Goal: Check status: Check status

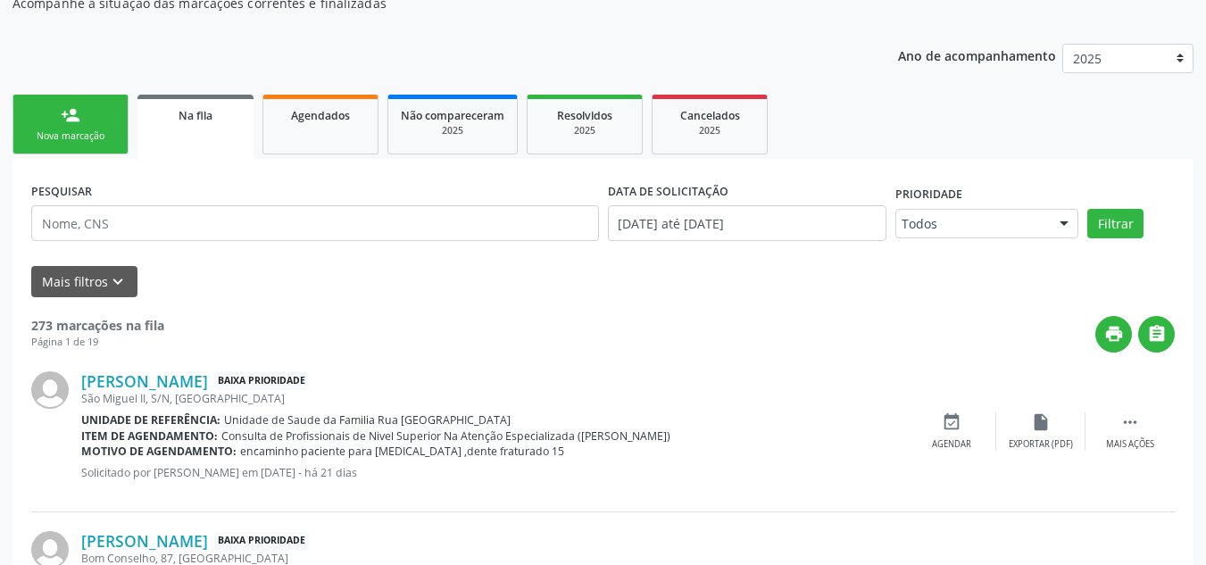
scroll to position [180, 0]
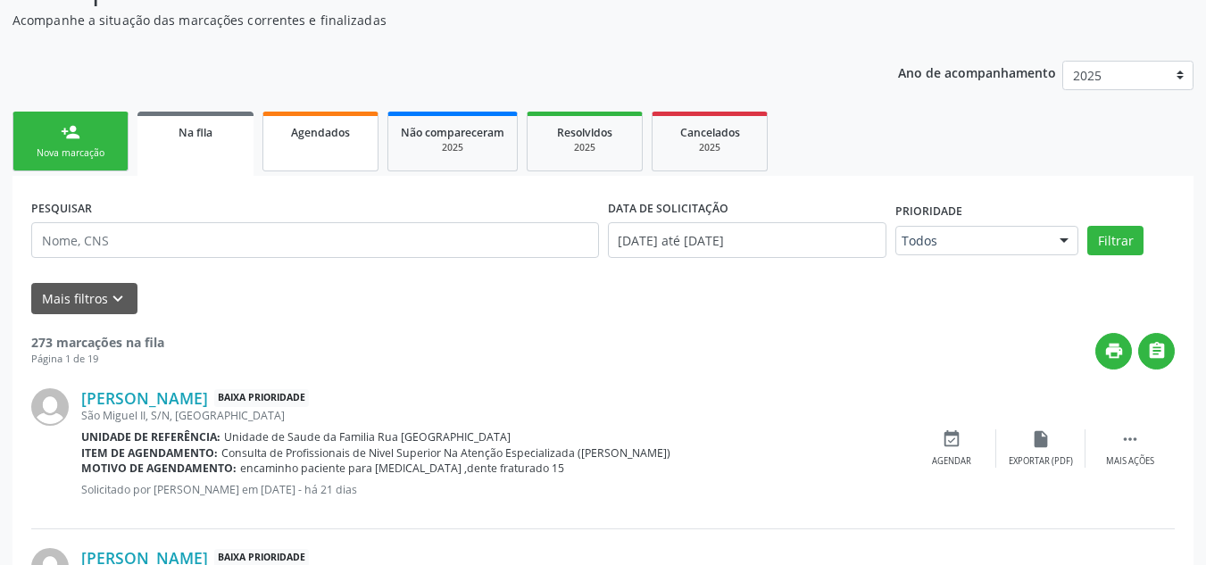
click at [321, 134] on span "Agendados" at bounding box center [320, 132] width 59 height 15
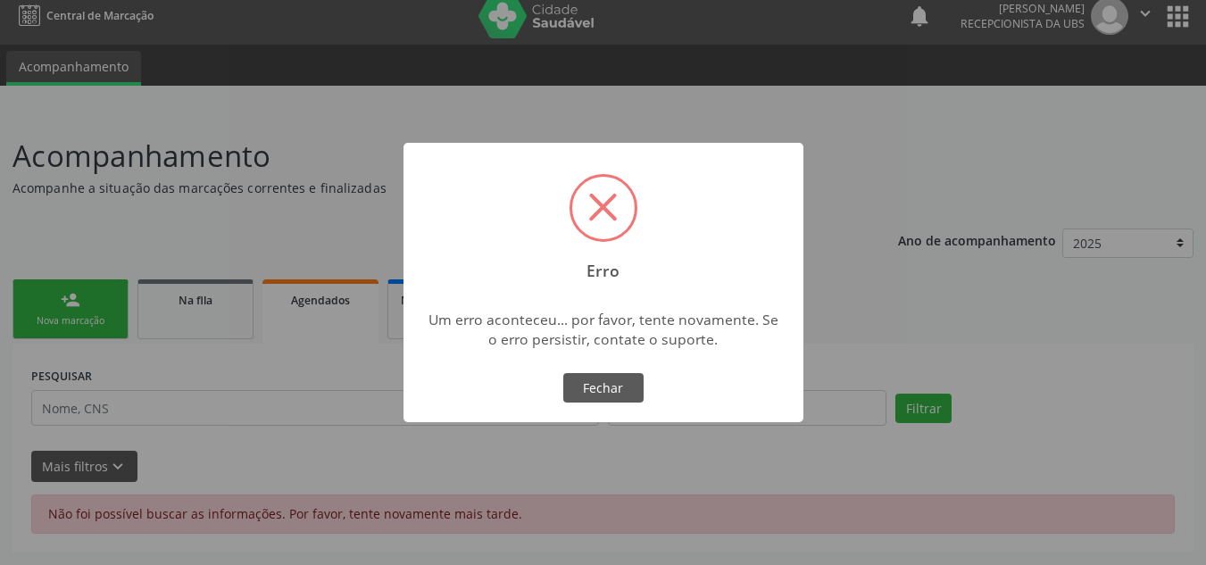
scroll to position [12, 0]
click at [594, 396] on button "Fechar" at bounding box center [603, 388] width 80 height 30
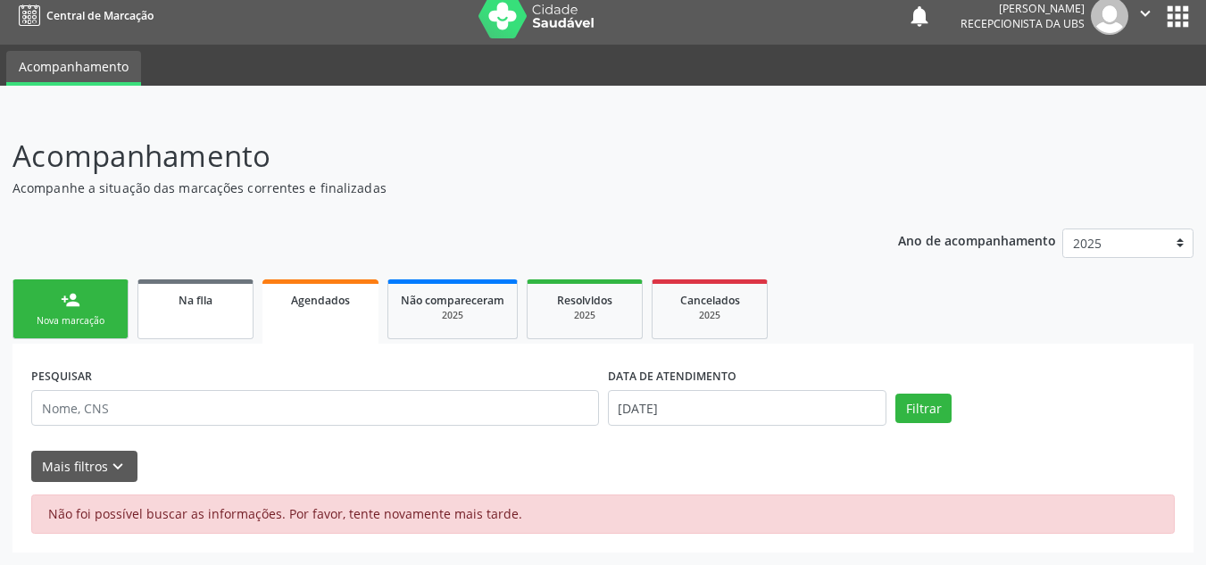
click at [225, 314] on link "Na fila" at bounding box center [195, 309] width 116 height 60
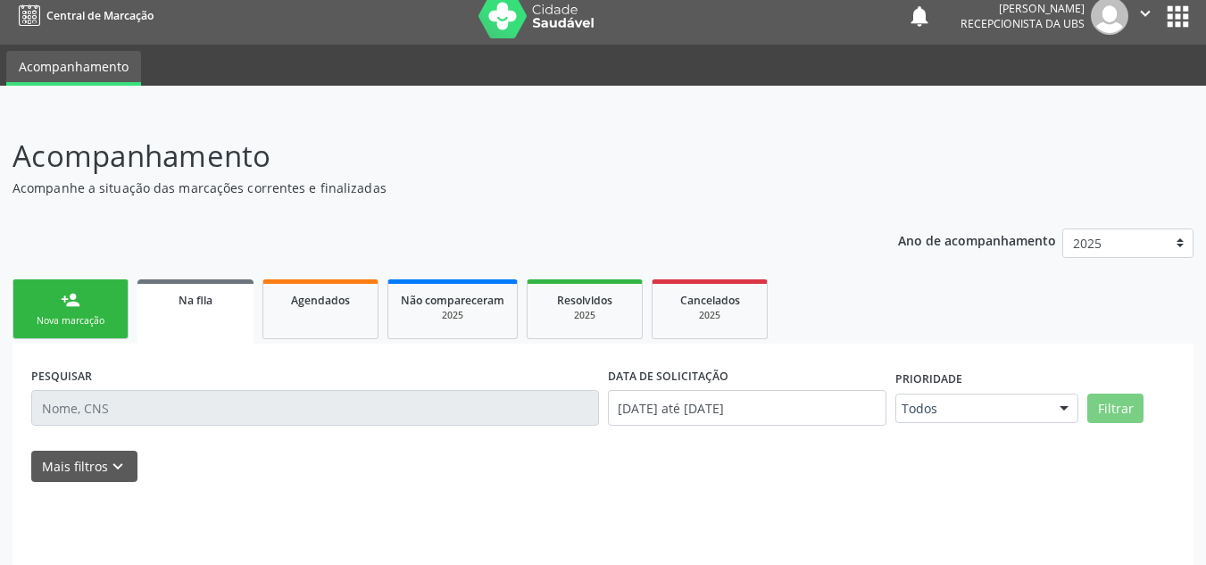
click at [225, 314] on link "Na fila" at bounding box center [195, 311] width 116 height 64
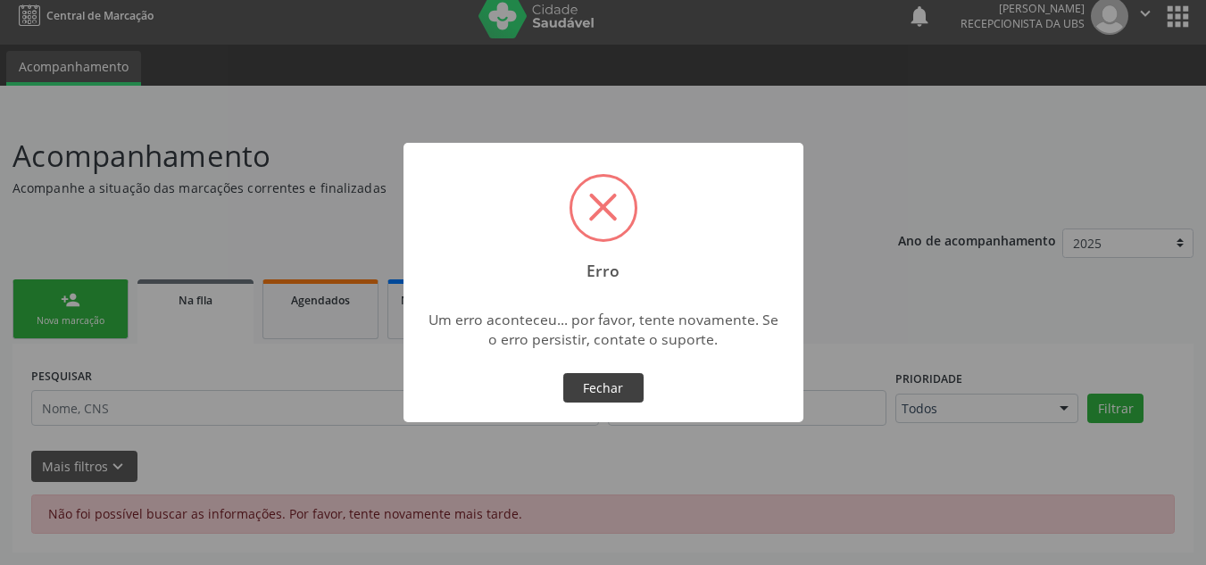
click at [587, 383] on button "Fechar" at bounding box center [603, 388] width 80 height 30
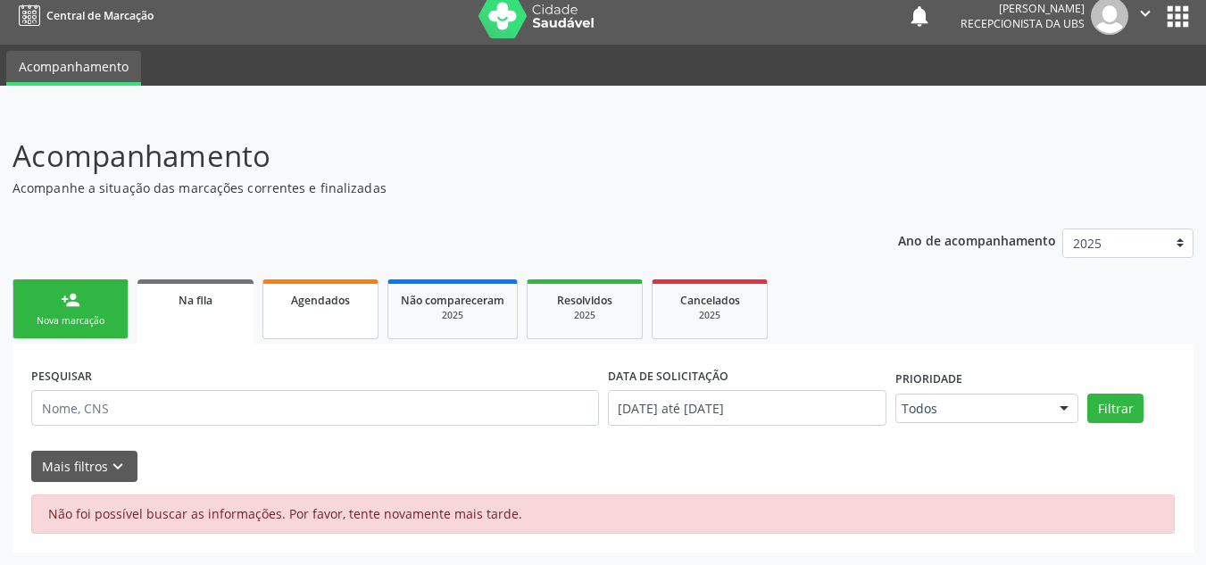
click at [348, 297] on span "Agendados" at bounding box center [320, 300] width 59 height 15
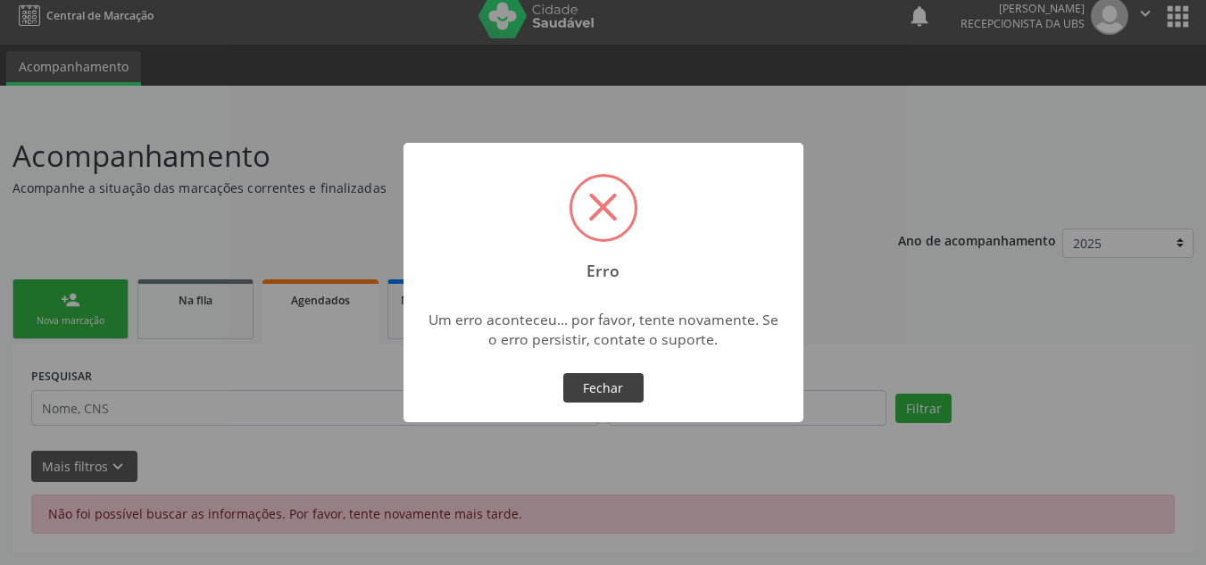
click at [609, 389] on button "Fechar" at bounding box center [603, 388] width 80 height 30
